Goal: Transaction & Acquisition: Subscribe to service/newsletter

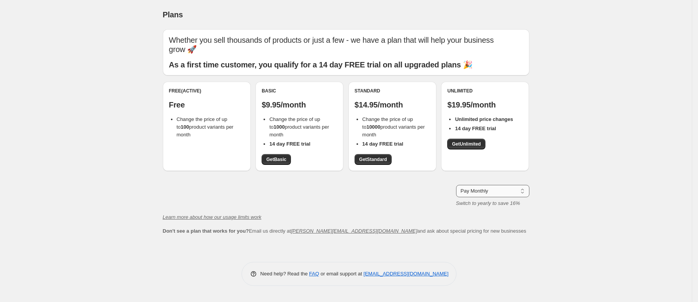
click at [498, 191] on select "Pay Monthly Pay Yearly (Save 16%)" at bounding box center [492, 191] width 73 height 12
click at [456, 185] on select "Pay Monthly Pay Yearly (Save 16%)" at bounding box center [492, 191] width 73 height 12
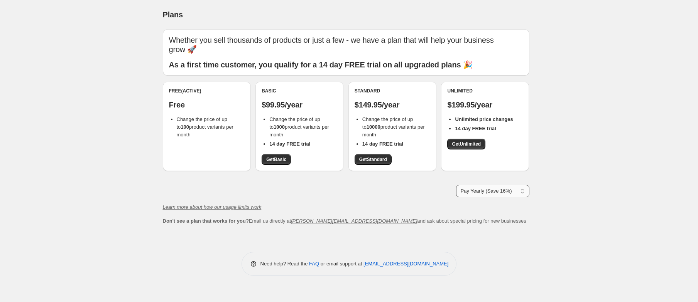
click at [491, 193] on select "Pay Monthly Pay Yearly (Save 16%)" at bounding box center [492, 191] width 73 height 12
click at [456, 185] on select "Pay Monthly Pay Yearly (Save 16%)" at bounding box center [492, 191] width 73 height 12
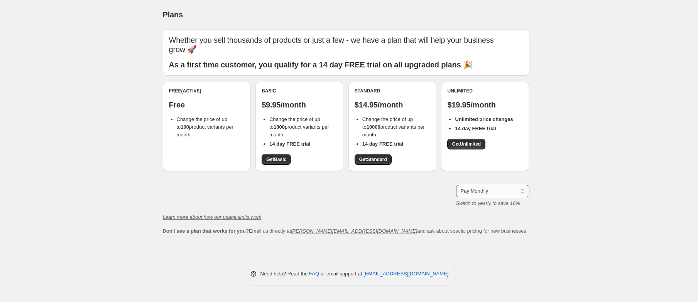
click at [491, 187] on select "Pay Monthly Pay Yearly (Save 16%)" at bounding box center [492, 191] width 73 height 12
click at [456, 185] on select "Pay Monthly Pay Yearly (Save 16%)" at bounding box center [492, 191] width 73 height 12
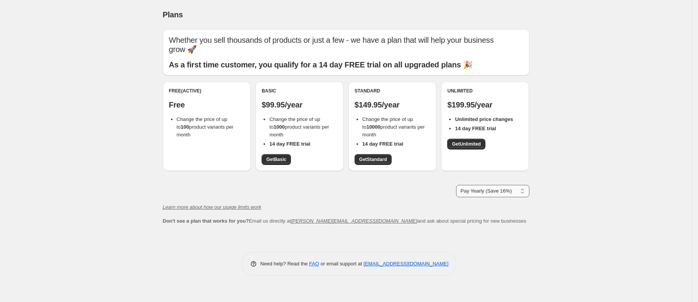
click at [478, 194] on select "Pay Monthly Pay Yearly (Save 16%)" at bounding box center [492, 191] width 73 height 12
select select "month"
click at [456, 185] on select "Pay Monthly Pay Yearly (Save 16%)" at bounding box center [492, 191] width 73 height 12
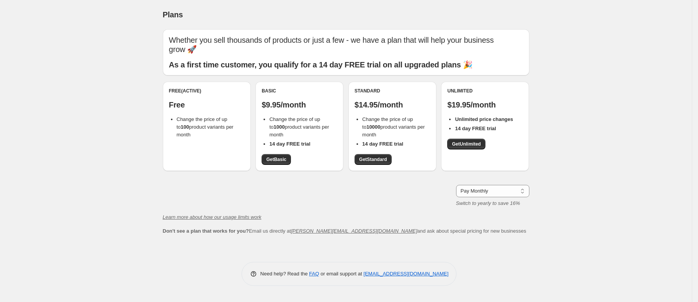
click at [551, 185] on div "Plans. This page is ready Plans Whether you sell thousands of products or just …" at bounding box center [346, 151] width 692 height 302
click at [56, 151] on div "Plans. This page is ready Plans Whether you sell thousands of products or just …" at bounding box center [346, 151] width 692 height 302
